Goal: Task Accomplishment & Management: Manage account settings

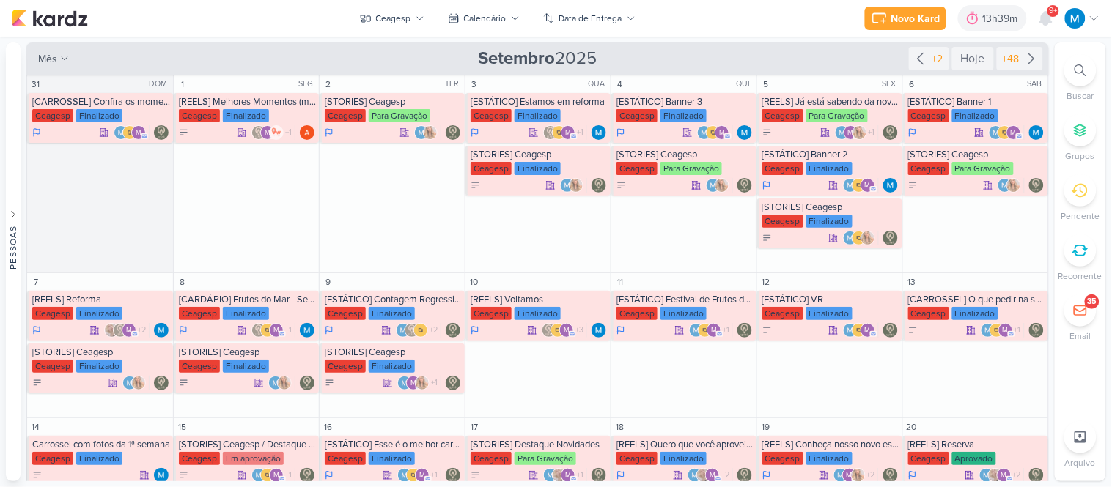
scroll to position [317, 0]
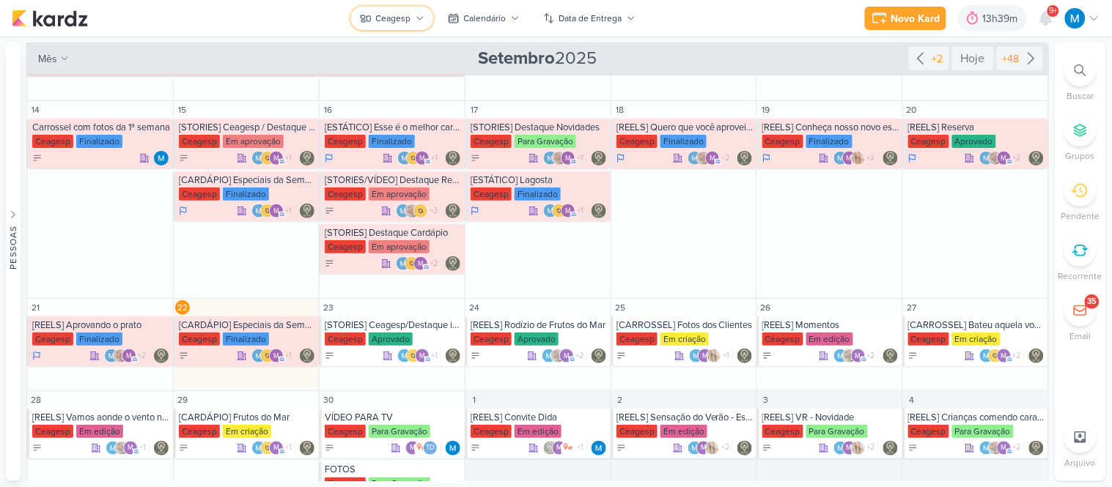
click at [423, 17] on icon at bounding box center [419, 18] width 9 height 9
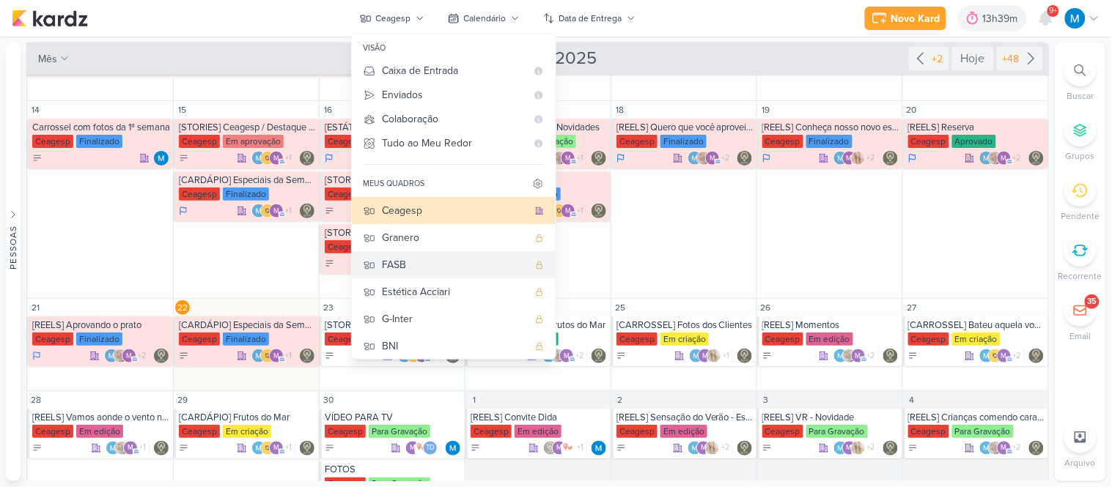
click at [391, 264] on div "FASB" at bounding box center [455, 264] width 145 height 15
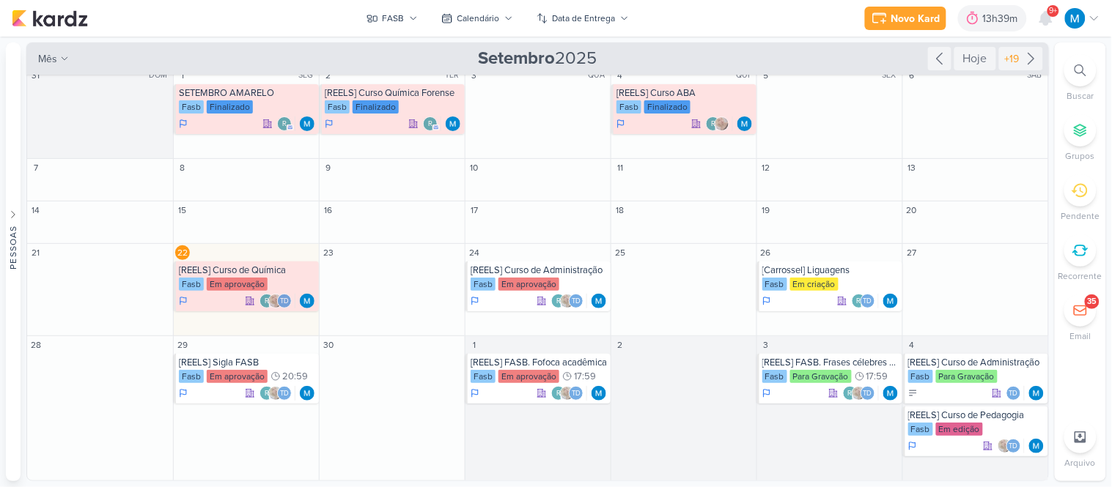
scroll to position [0, 0]
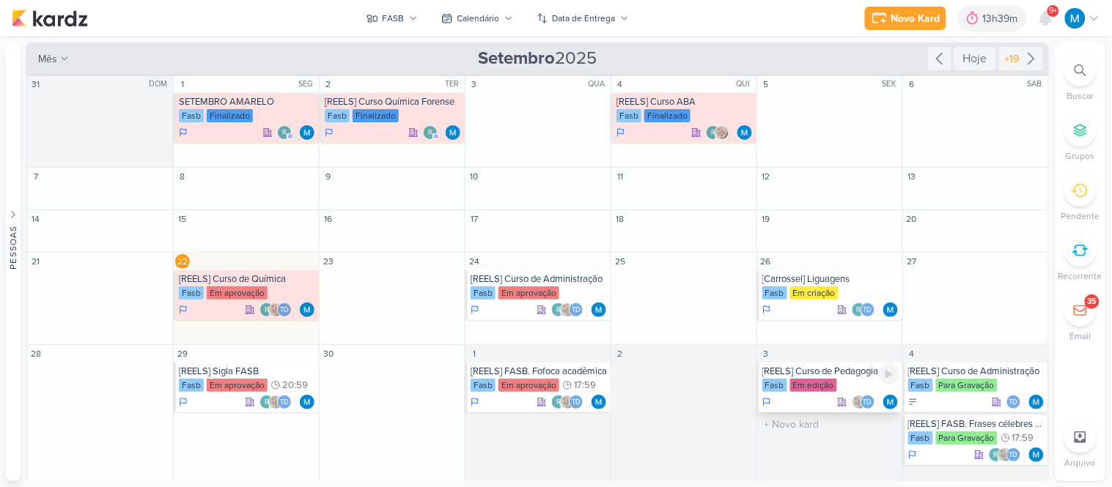
click at [831, 375] on div "[REELS] Curso de Pedagogia" at bounding box center [830, 372] width 137 height 12
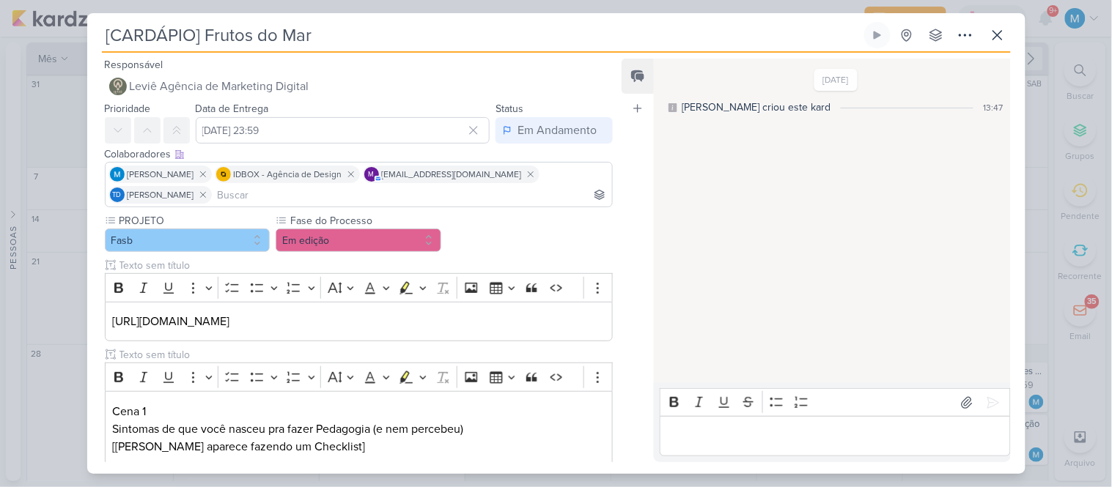
type input "[REELS] Curso de Pedagogia"
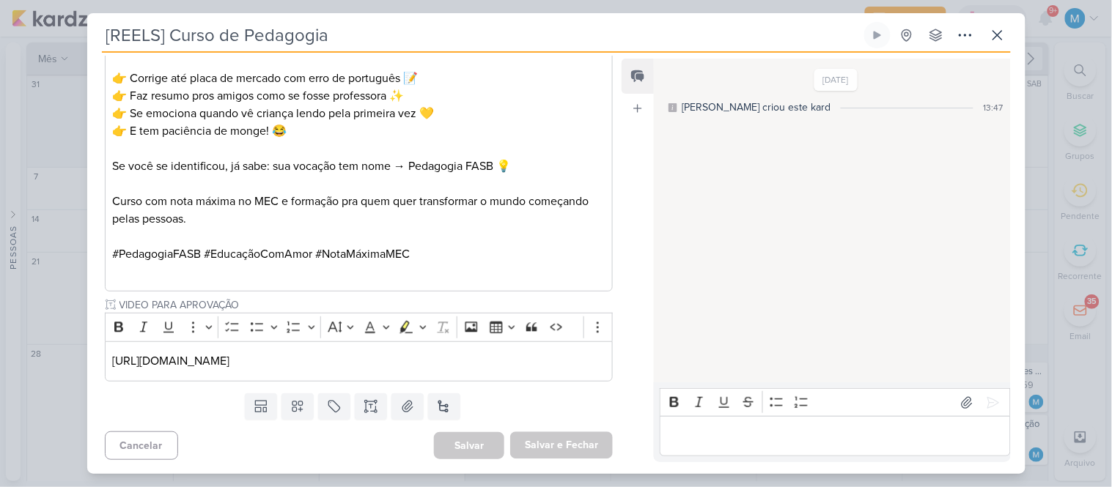
scroll to position [737, 0]
click at [536, 359] on p "[URL][DOMAIN_NAME]" at bounding box center [358, 361] width 492 height 18
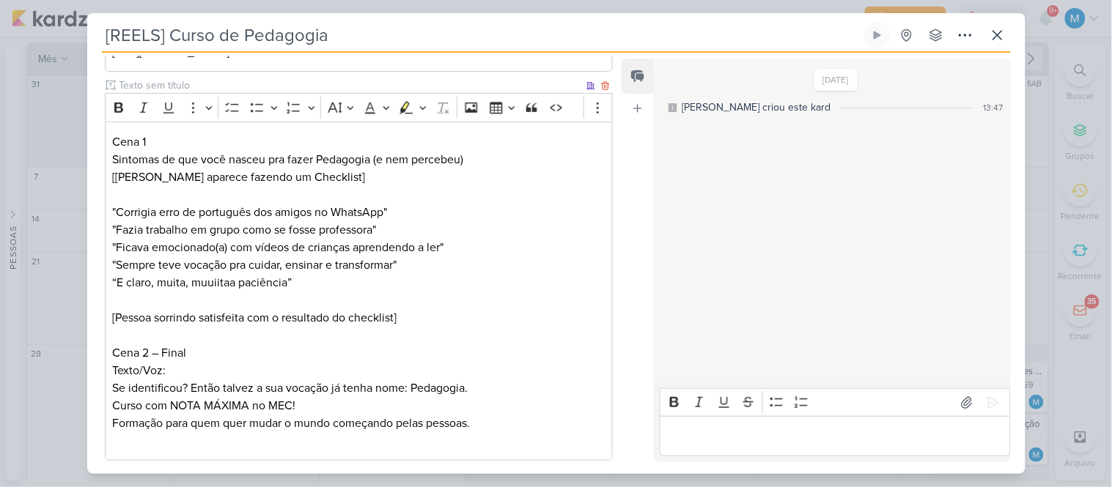
scroll to position [167, 0]
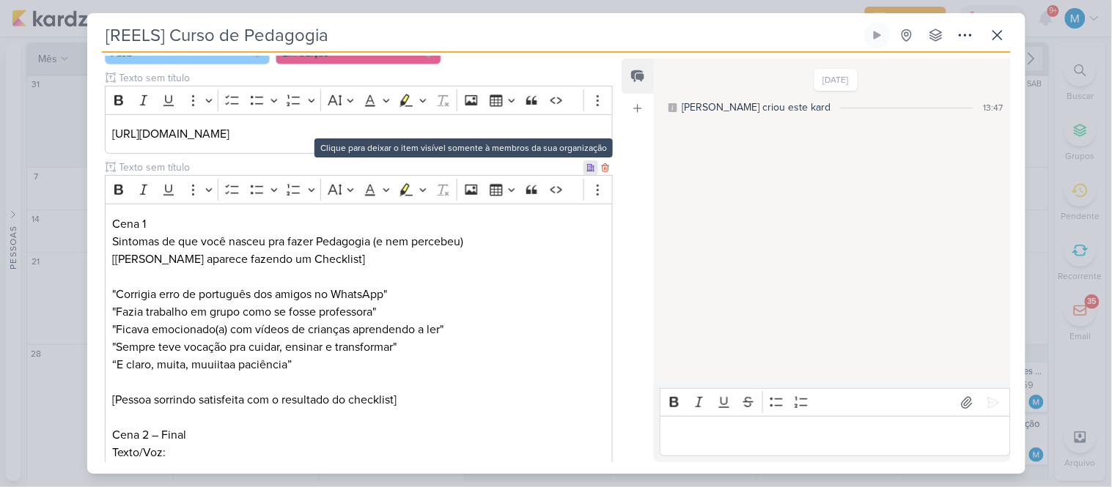
click at [586, 166] on icon at bounding box center [590, 167] width 9 height 9
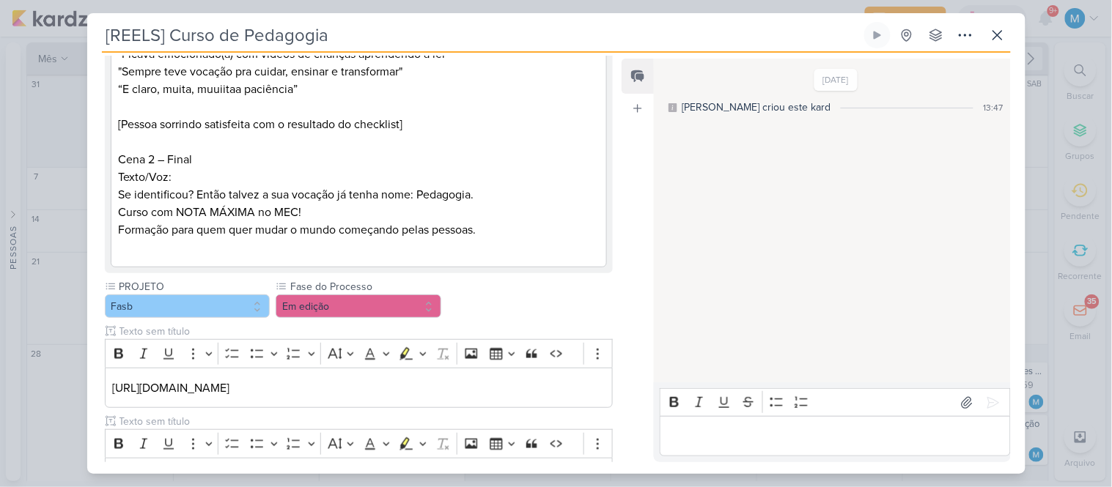
scroll to position [330, 0]
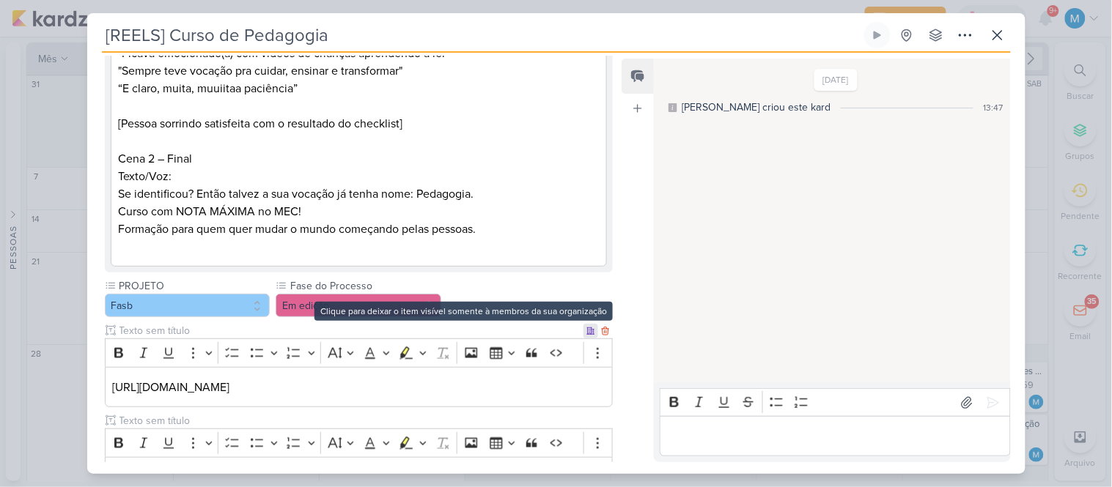
click at [587, 333] on icon at bounding box center [590, 331] width 7 height 7
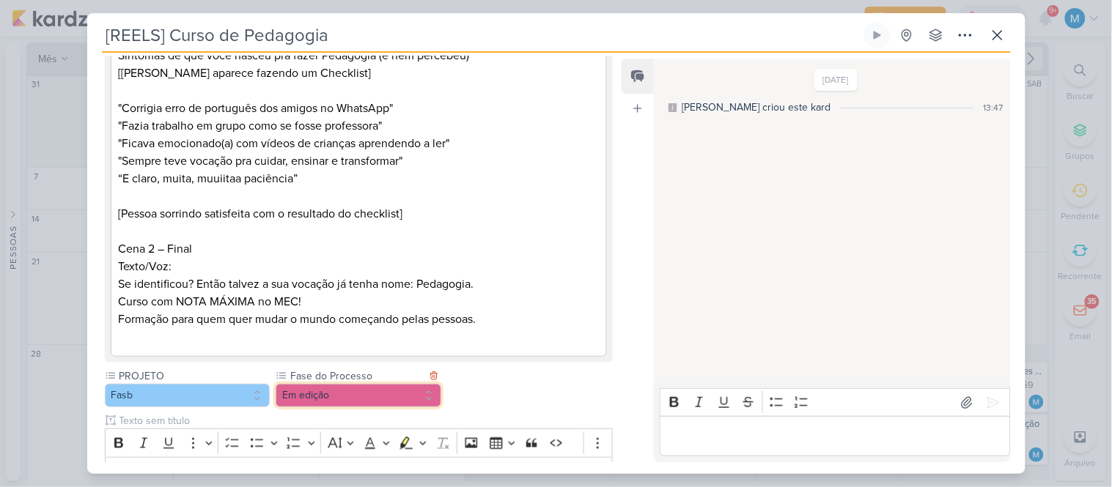
click at [361, 399] on button "Em edição" at bounding box center [359, 395] width 166 height 23
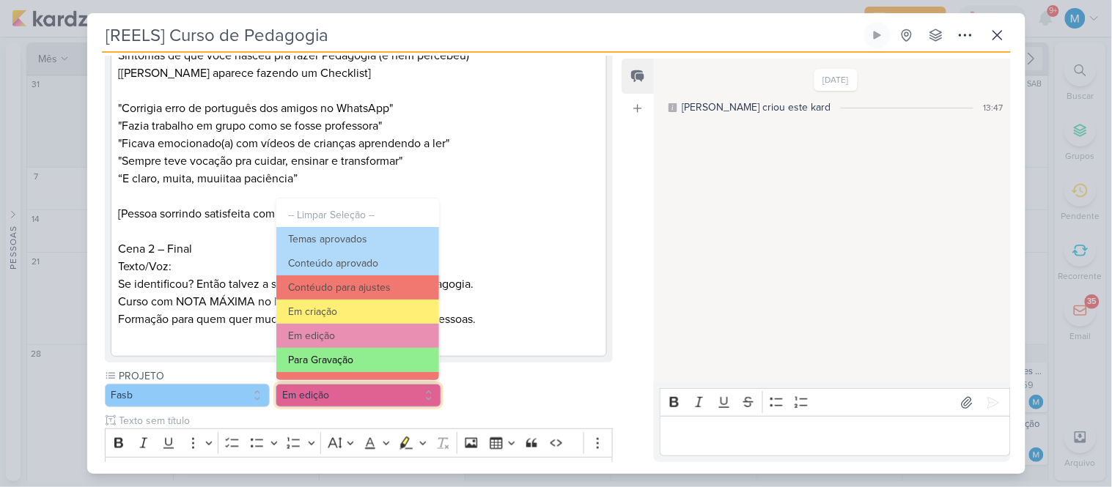
scroll to position [81, 0]
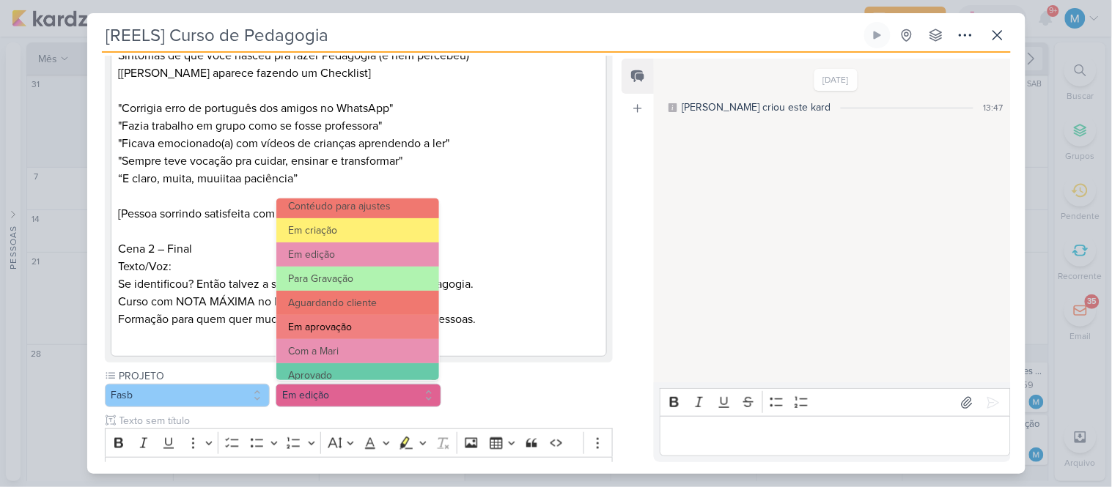
click at [366, 330] on button "Em aprovação" at bounding box center [357, 327] width 162 height 24
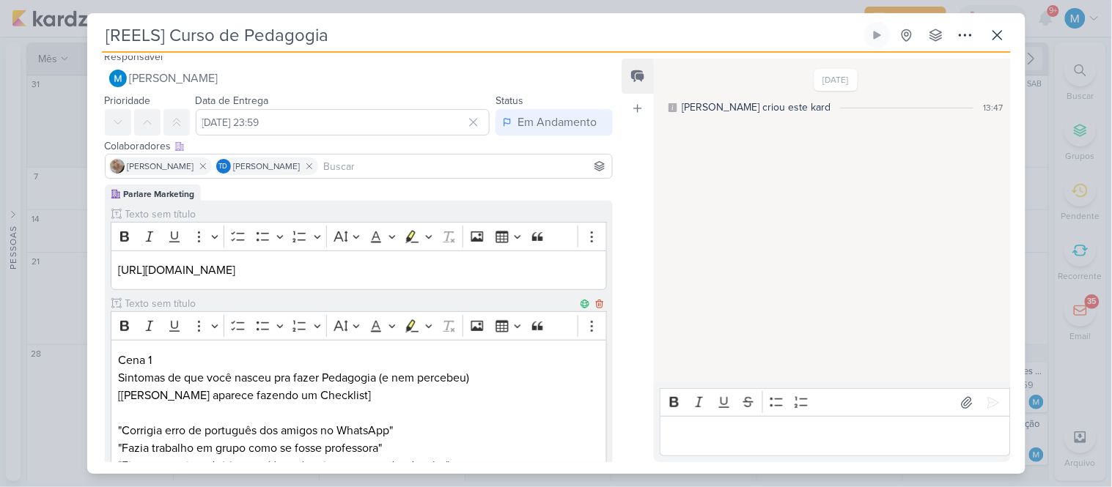
scroll to position [0, 0]
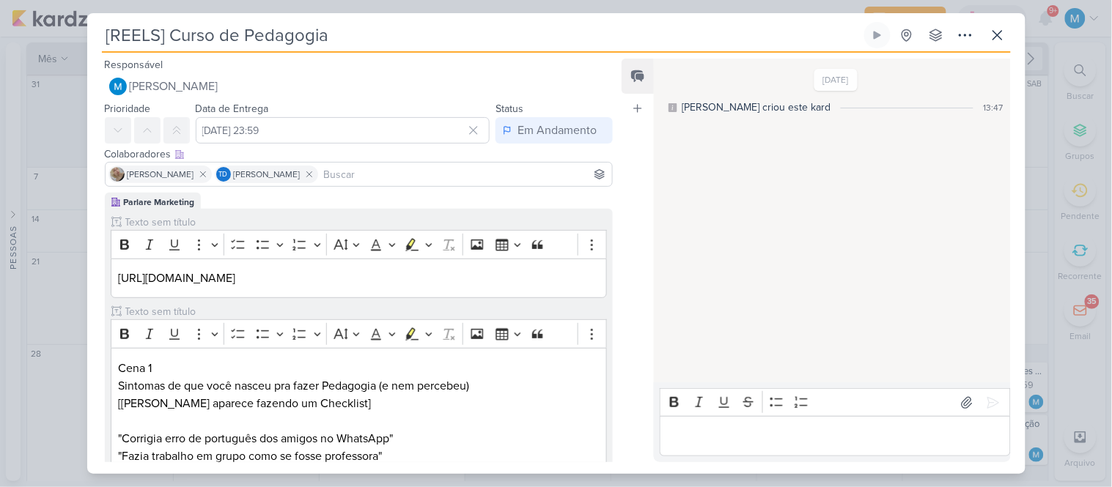
click at [372, 177] on input at bounding box center [465, 175] width 289 height 18
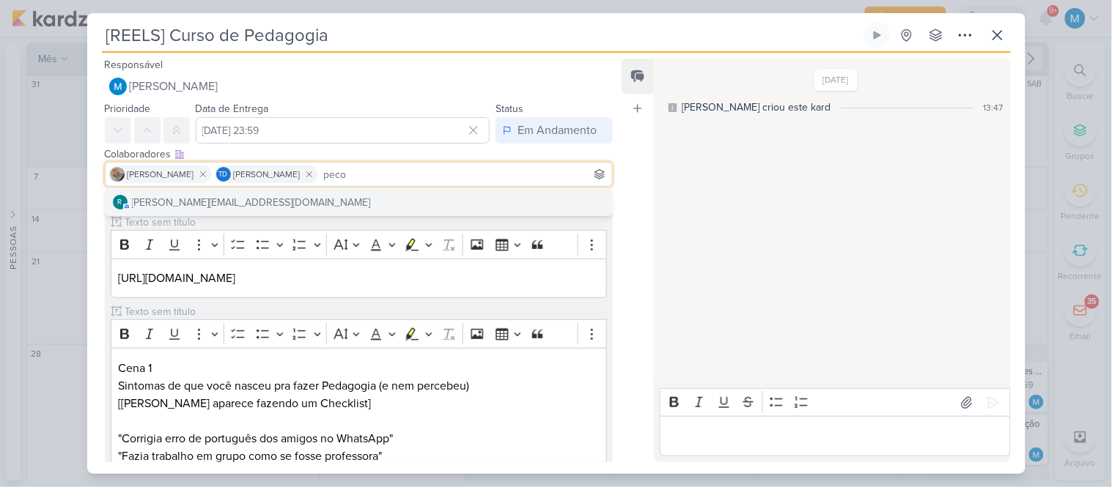
type input "peco"
click at [360, 215] on div "r [PERSON_NAME][EMAIL_ADDRESS][DOMAIN_NAME]" at bounding box center [359, 202] width 509 height 28
click at [349, 196] on button "r [PERSON_NAME][EMAIL_ADDRESS][DOMAIN_NAME]" at bounding box center [359, 202] width 507 height 26
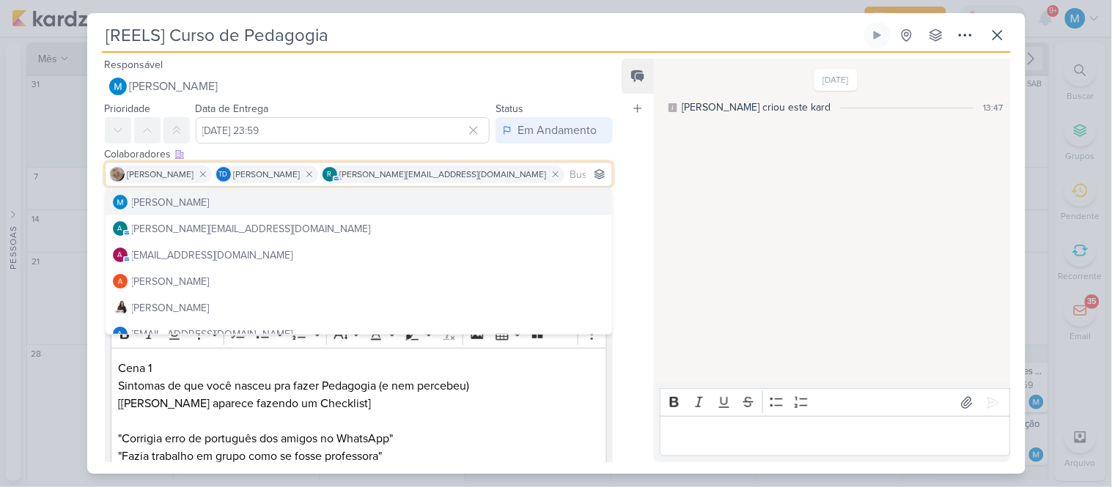
click at [624, 215] on div "Feed Atrelar email Solte o email para atrelar ao kard" at bounding box center [637, 261] width 32 height 404
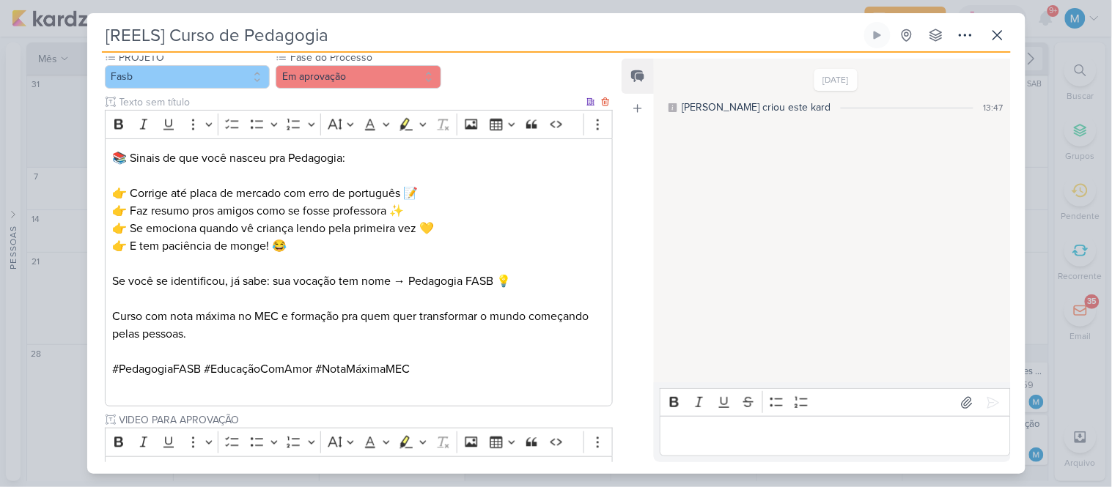
scroll to position [620, 0]
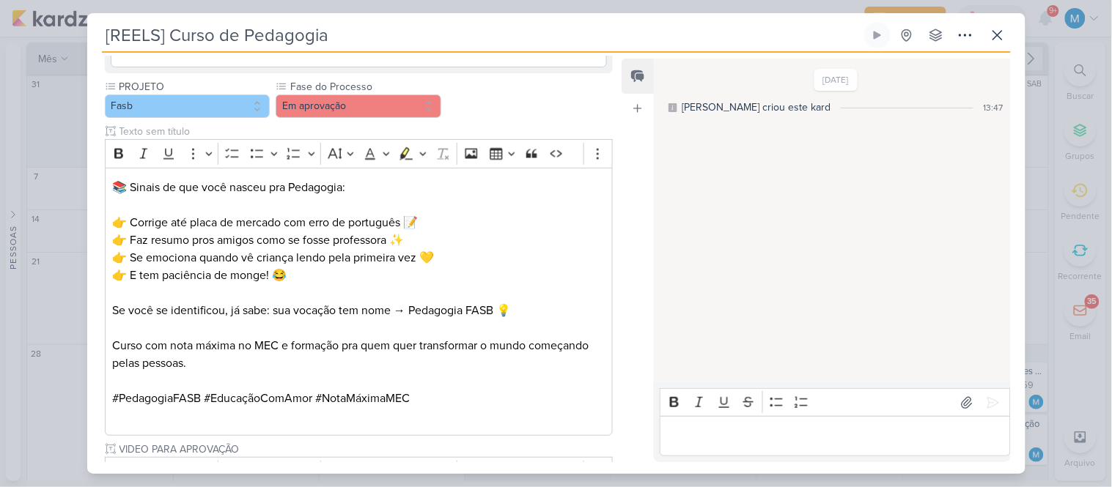
click at [734, 442] on p "Editor editing area: main" at bounding box center [835, 437] width 335 height 18
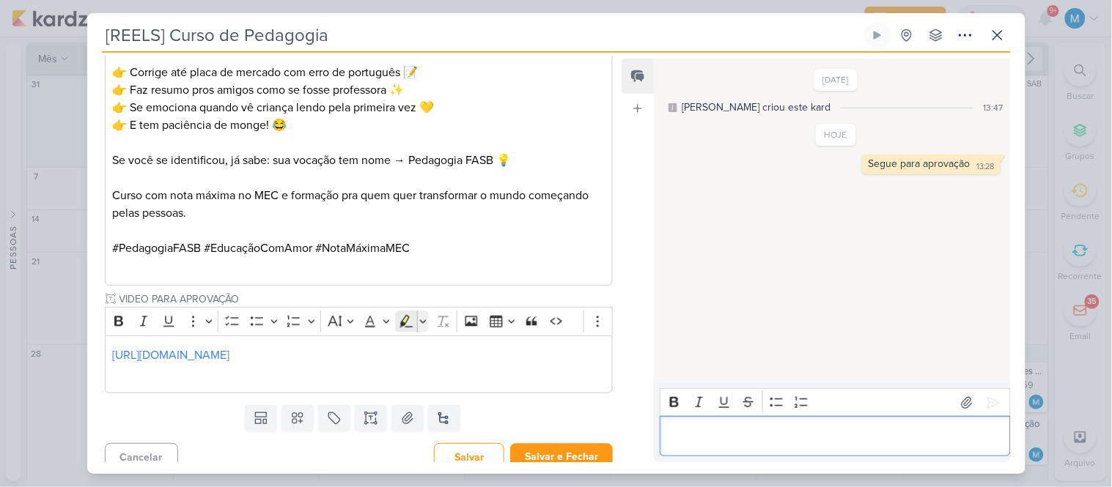
scroll to position [783, 0]
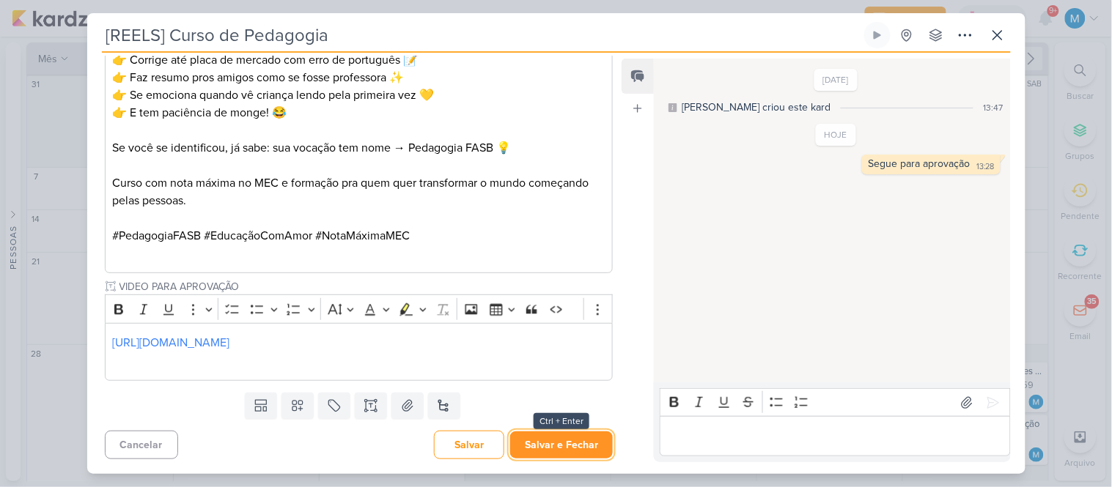
click at [580, 445] on button "Salvar e Fechar" at bounding box center [561, 445] width 103 height 27
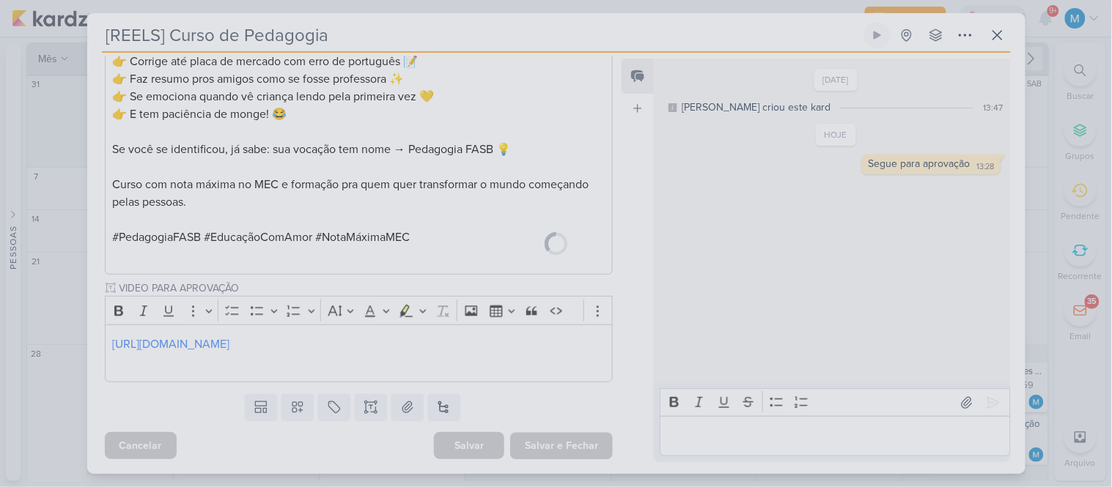
scroll to position [781, 0]
